Goal: Task Accomplishment & Management: Manage account settings

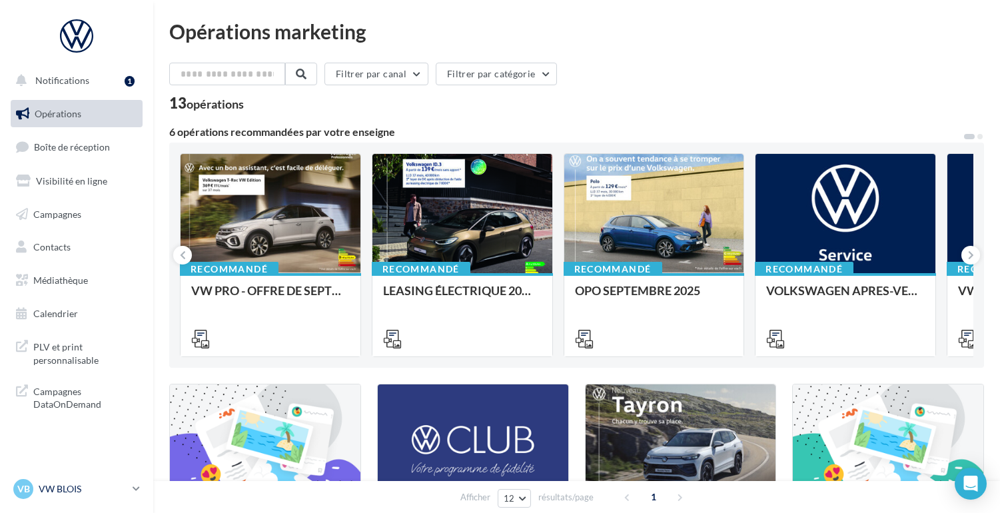
click at [129, 484] on link "VB VW BLOIS vw-blo-dog" at bounding box center [77, 488] width 132 height 25
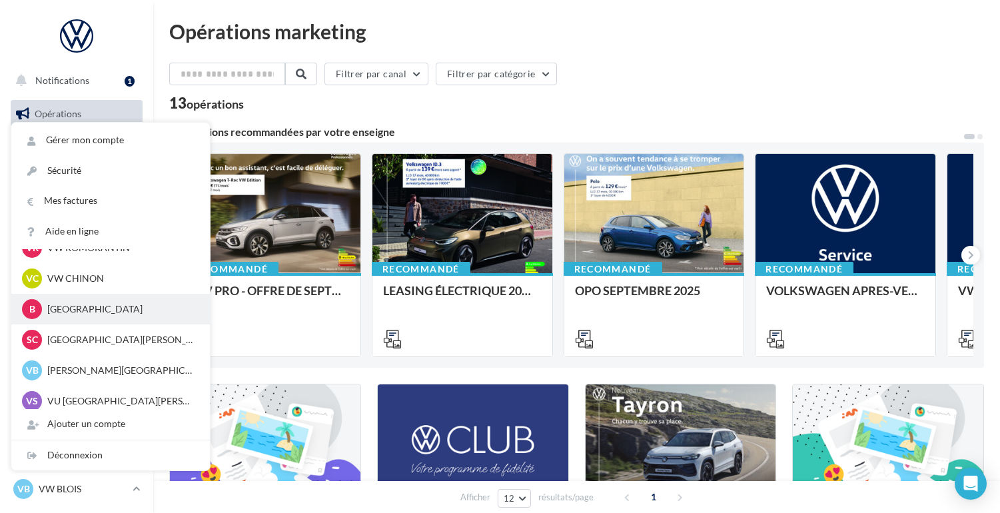
scroll to position [153, 0]
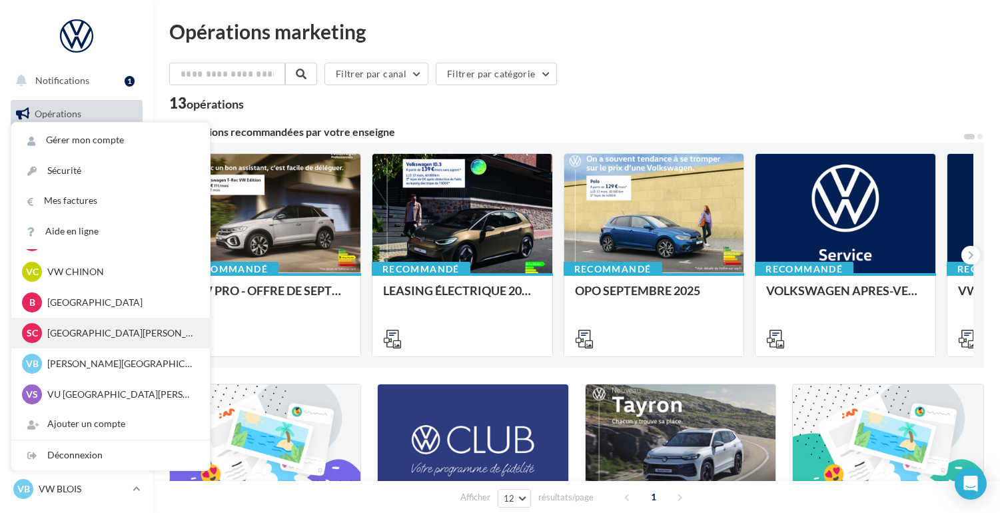
click at [87, 333] on p "[GEOGRAPHIC_DATA][PERSON_NAME]" at bounding box center [120, 332] width 147 height 13
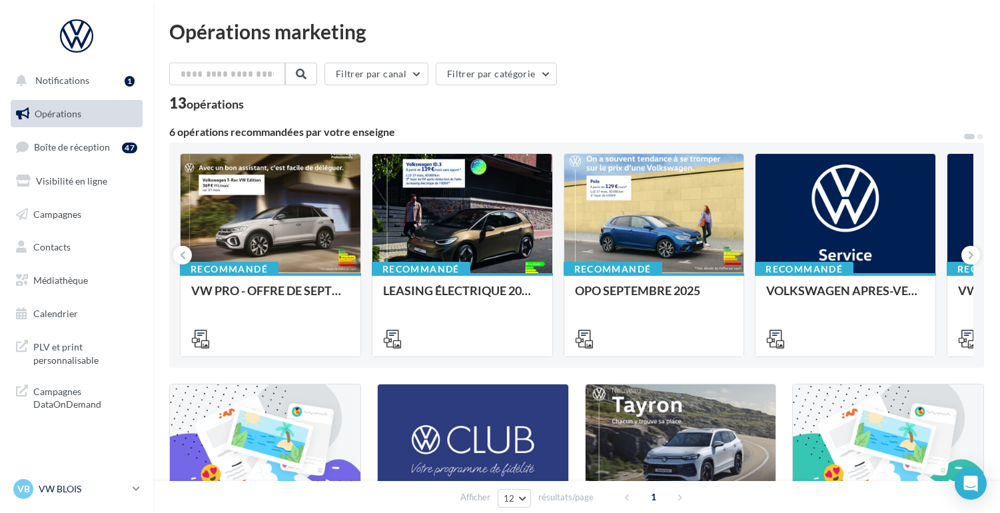
click at [89, 482] on p "VW BLOIS" at bounding box center [83, 488] width 89 height 13
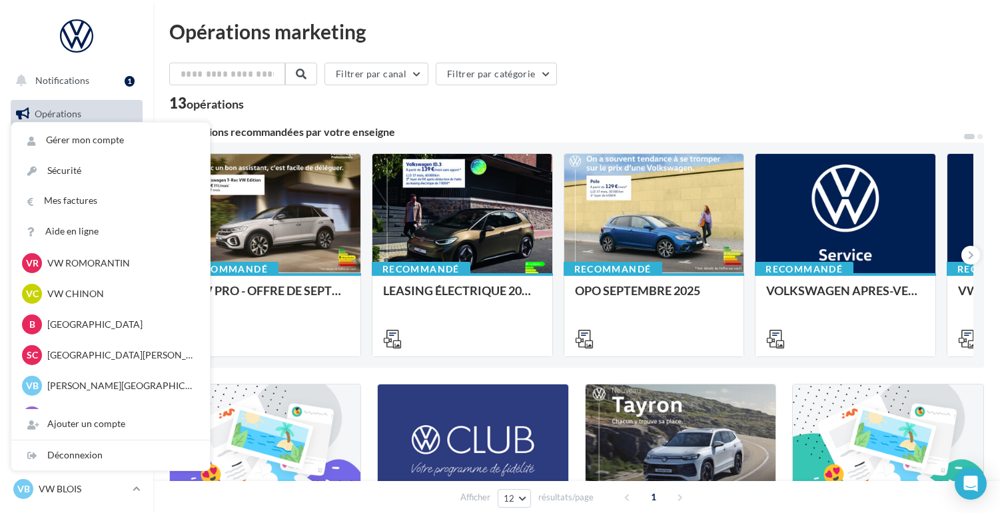
scroll to position [153, 0]
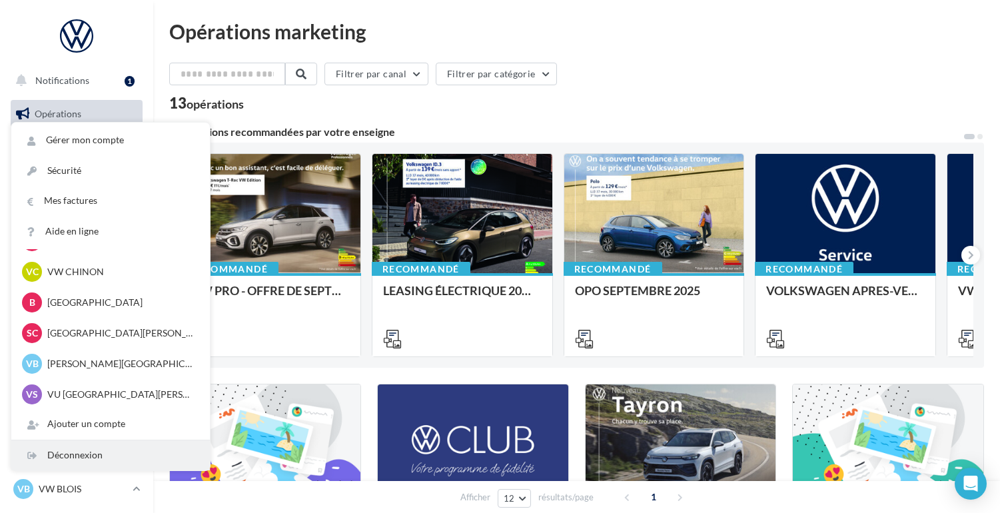
click at [63, 458] on div "Déconnexion" at bounding box center [110, 455] width 198 height 30
